Goal: Task Accomplishment & Management: Complete application form

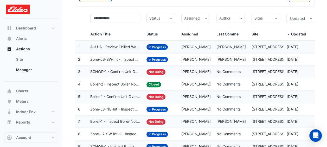
scroll to position [36, 0]
click at [22, 104] on button "Meters" at bounding box center [31, 101] width 54 height 10
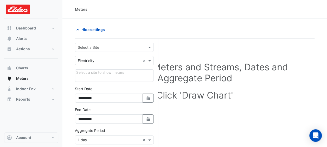
click at [131, 47] on input "text" at bounding box center [109, 47] width 63 height 5
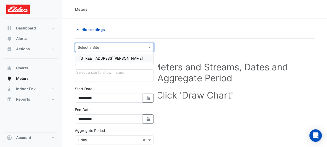
click at [121, 56] on div "[STREET_ADDRESS][PERSON_NAME]" at bounding box center [114, 58] width 78 height 8
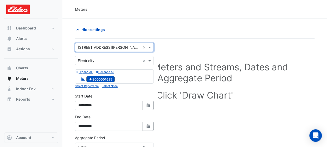
click at [193, 47] on div "Select Site, Meters and Streams, Dates and Aggregate Period Click 'Draw Chart'" at bounding box center [195, 82] width 240 height 74
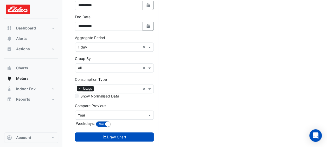
scroll to position [107, 0]
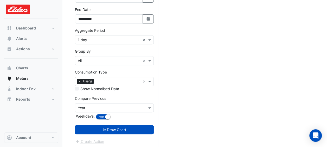
click at [123, 130] on button "Draw Chart" at bounding box center [114, 129] width 79 height 9
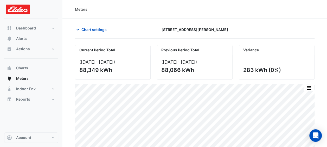
click at [87, 31] on span "Chart settings" at bounding box center [93, 29] width 25 height 5
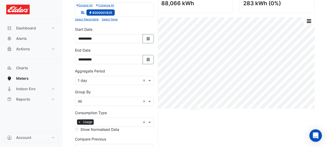
scroll to position [68, 0]
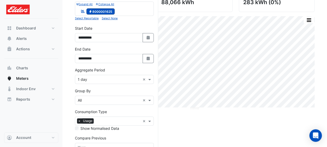
click at [149, 80] on span at bounding box center [150, 79] width 7 height 5
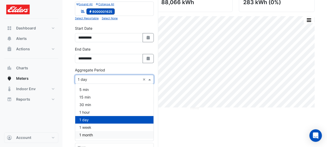
click at [109, 133] on div "1 month" at bounding box center [114, 135] width 78 height 8
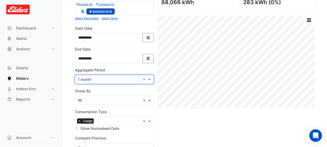
scroll to position [99, 0]
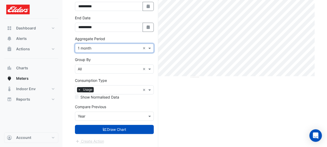
click at [139, 130] on button "Draw Chart" at bounding box center [114, 129] width 79 height 9
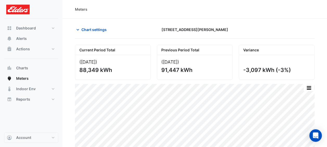
click at [93, 28] on span "Chart settings" at bounding box center [93, 29] width 25 height 5
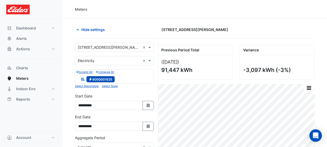
click at [93, 28] on span "Hide settings" at bounding box center [92, 29] width 23 height 5
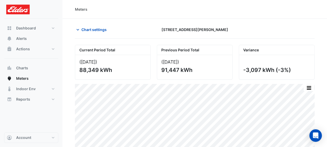
click at [90, 31] on span "Chart settings" at bounding box center [93, 29] width 25 height 5
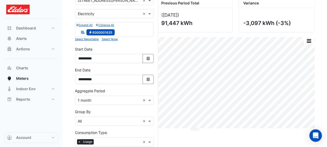
scroll to position [50, 0]
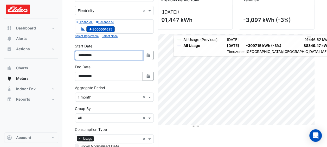
click at [86, 55] on input "**********" at bounding box center [109, 55] width 68 height 9
click at [99, 54] on input "**********" at bounding box center [109, 55] width 68 height 9
click at [93, 54] on input "**********" at bounding box center [109, 55] width 68 height 9
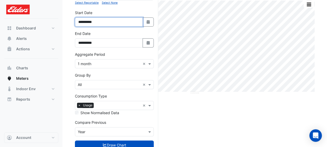
scroll to position [99, 0]
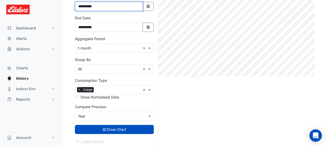
type input "**********"
click at [99, 130] on button "Draw Chart" at bounding box center [114, 129] width 79 height 9
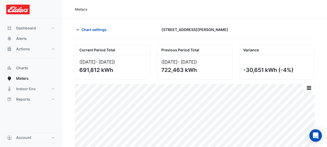
scroll to position [30, 0]
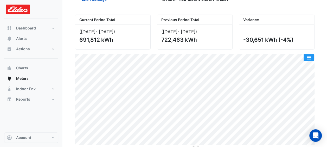
click at [308, 54] on button "button" at bounding box center [309, 57] width 10 height 7
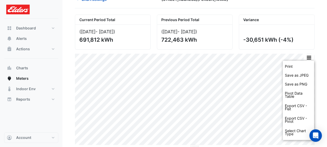
click at [318, 92] on section "Chart settings [STREET_ADDRESS][PERSON_NAME] Current Period Total ([DATE] - [DA…" at bounding box center [194, 68] width 265 height 159
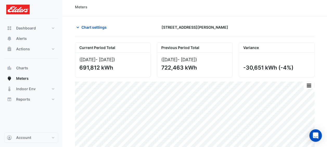
scroll to position [0, 0]
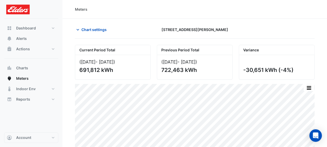
click at [105, 33] on button "Chart settings" at bounding box center [92, 29] width 35 height 9
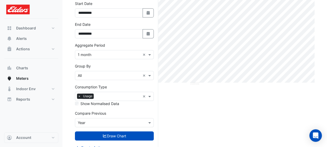
scroll to position [92, 0]
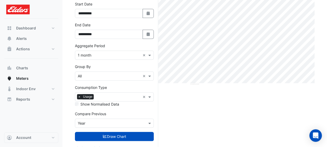
click at [148, 54] on span at bounding box center [150, 54] width 7 height 5
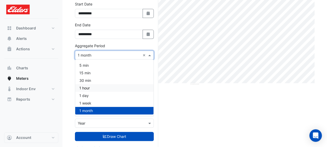
click at [107, 86] on div "1 hour" at bounding box center [114, 88] width 78 height 8
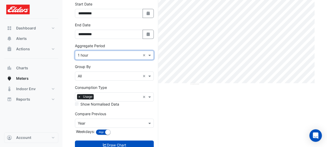
click at [128, 140] on button "Draw Chart" at bounding box center [114, 144] width 79 height 9
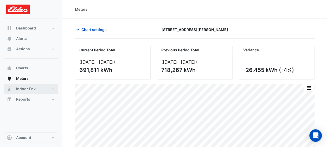
click at [30, 90] on span "Indoor Env" at bounding box center [26, 88] width 20 height 5
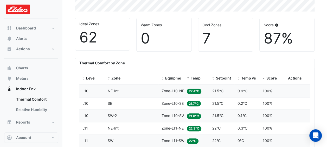
scroll to position [146, 0]
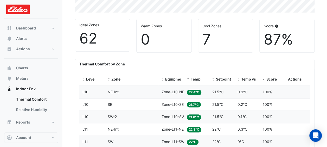
click at [266, 78] on div "Score" at bounding box center [272, 79] width 19 height 6
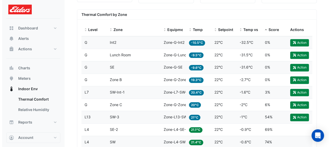
scroll to position [195, 0]
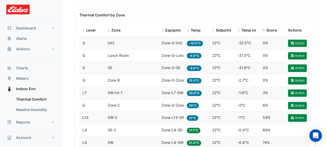
click at [294, 94] on button "Action" at bounding box center [297, 92] width 19 height 7
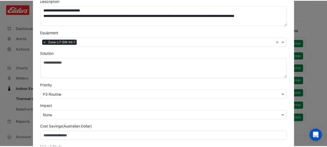
scroll to position [134, 0]
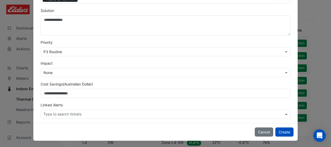
click at [262, 130] on button "Cancel" at bounding box center [264, 131] width 18 height 9
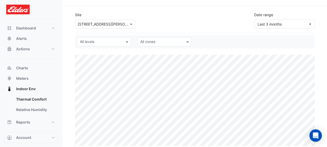
scroll to position [12, 0]
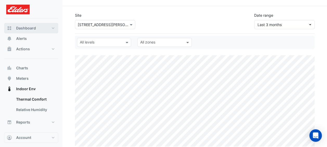
click at [40, 28] on button "Dashboard" at bounding box center [31, 28] width 54 height 10
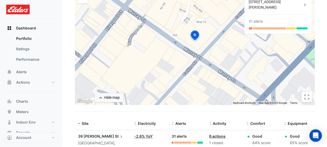
scroll to position [82, 0]
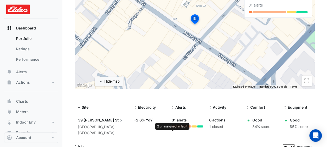
click at [173, 126] on div at bounding box center [173, 126] width 2 height 2
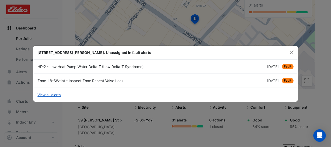
click at [286, 65] on span "Fault" at bounding box center [288, 66] width 12 height 5
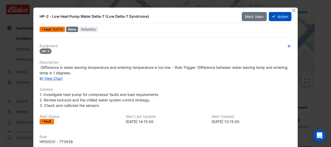
click at [276, 19] on button "Action" at bounding box center [280, 16] width 23 height 9
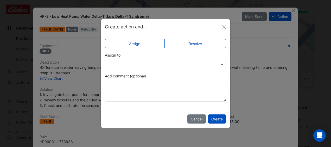
click at [151, 63] on input "text" at bounding box center [160, 64] width 105 height 5
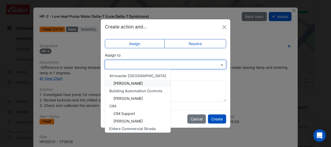
click at [157, 85] on div "[PERSON_NAME]" at bounding box center [137, 83] width 65 height 8
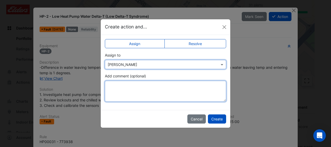
click at [178, 92] on textarea "Add comment (optional)" at bounding box center [165, 91] width 121 height 21
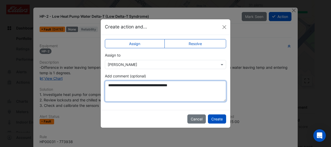
type textarea "**********"
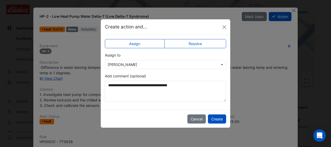
click at [222, 116] on button "Create" at bounding box center [217, 118] width 18 height 9
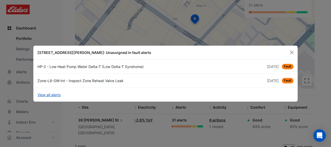
click at [288, 81] on span "Fault" at bounding box center [288, 80] width 12 height 5
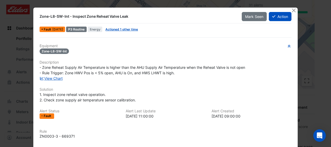
click at [272, 17] on icon at bounding box center [273, 17] width 3 height 4
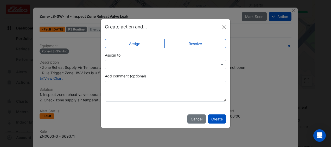
click at [149, 67] on div at bounding box center [165, 64] width 121 height 9
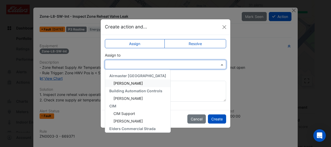
click at [142, 83] on span "[PERSON_NAME]" at bounding box center [127, 83] width 29 height 4
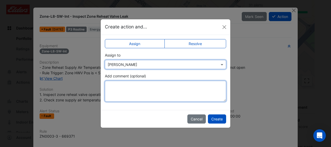
click at [138, 84] on textarea "Add comment (optional)" at bounding box center [165, 91] width 121 height 21
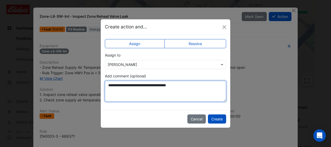
type textarea "**********"
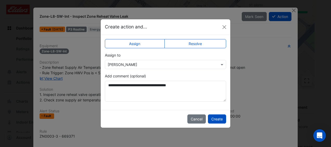
click at [216, 120] on button "Create" at bounding box center [217, 118] width 18 height 9
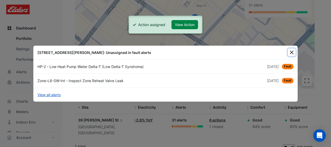
click at [292, 54] on button "Close" at bounding box center [292, 52] width 8 height 8
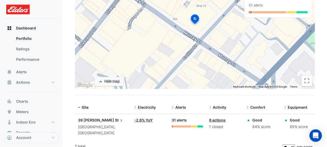
click at [20, 27] on span "Dashboard" at bounding box center [26, 28] width 20 height 5
